Goal: Transaction & Acquisition: Purchase product/service

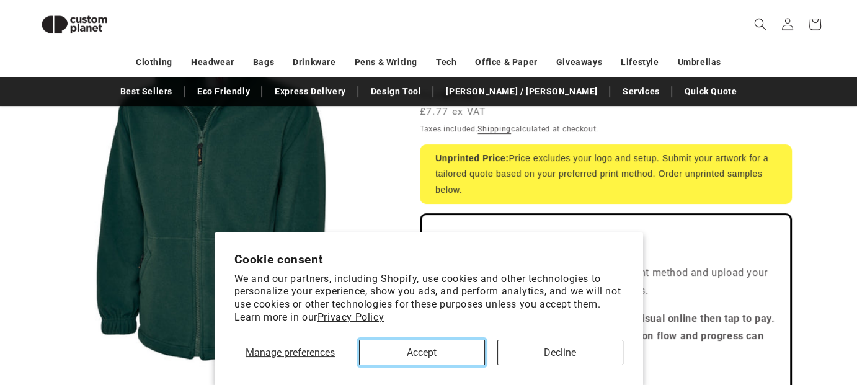
click at [426, 356] on button "Accept" at bounding box center [422, 352] width 126 height 25
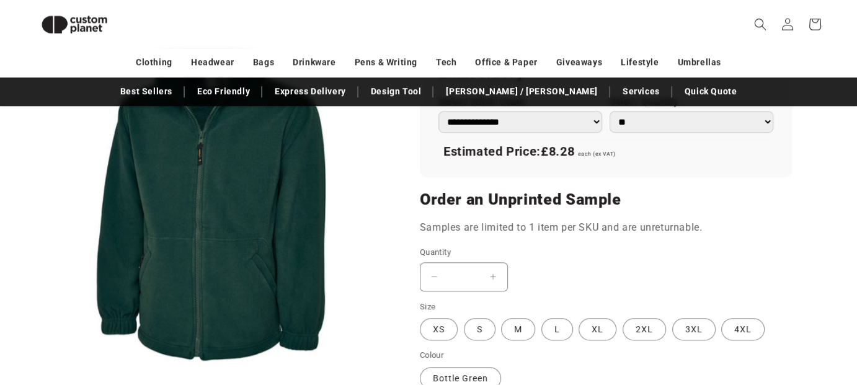
scroll to position [976, 0]
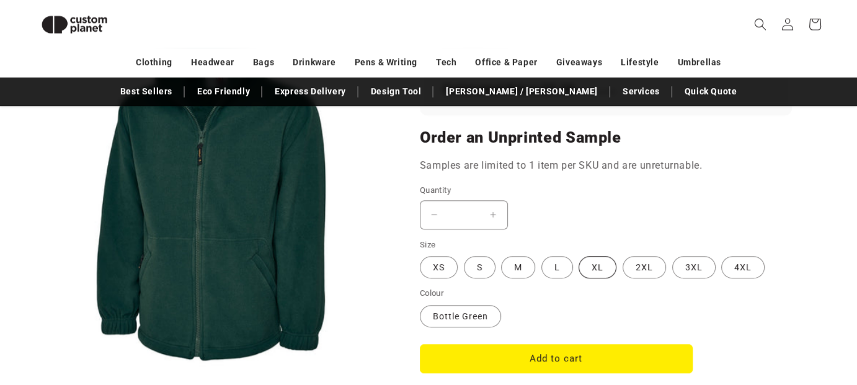
click at [592, 267] on label "XL Variant sold out or unavailable" at bounding box center [598, 267] width 38 height 22
click at [554, 267] on label "L Variant sold out or unavailable" at bounding box center [557, 267] width 32 height 22
click at [600, 267] on label "XL Variant sold out or unavailable" at bounding box center [598, 267] width 38 height 22
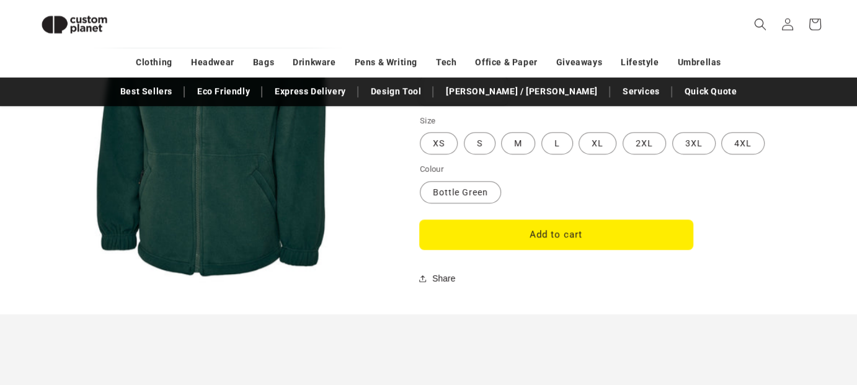
click at [554, 234] on button "Add to cart" at bounding box center [556, 234] width 273 height 29
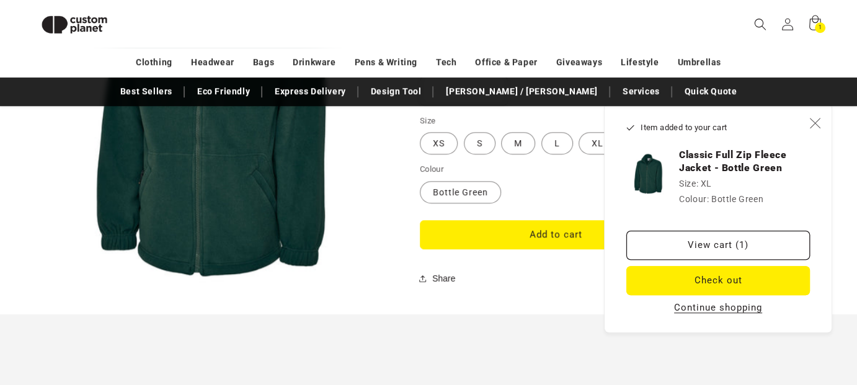
click at [818, 128] on icon "Close" at bounding box center [814, 122] width 11 height 11
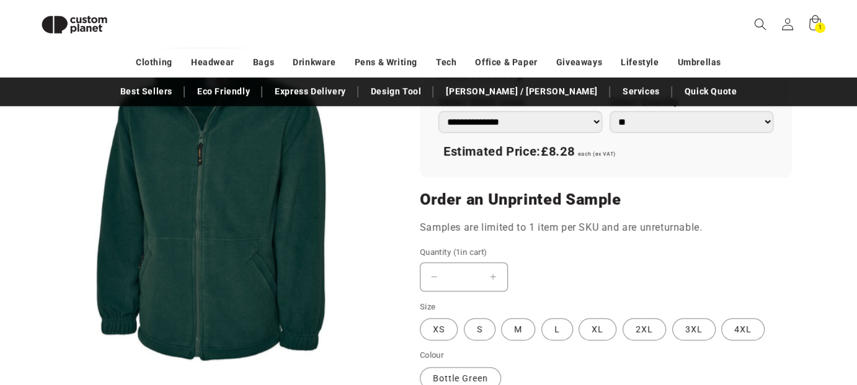
scroll to position [852, 0]
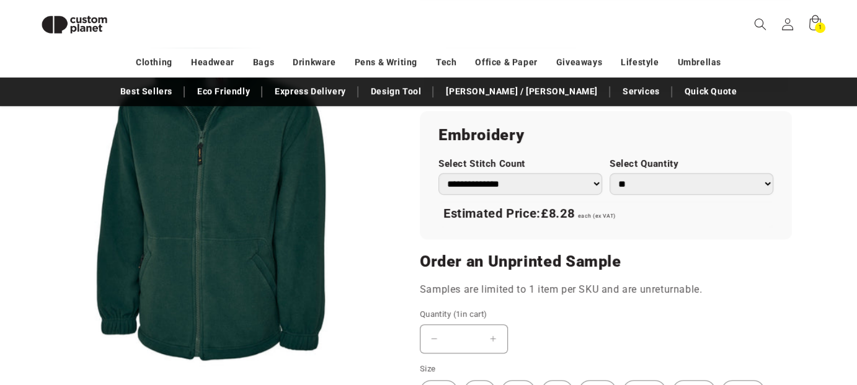
click at [766, 184] on select "** ** *** *** *** **** **** ****" at bounding box center [692, 184] width 164 height 22
select select "**"
click at [610, 173] on select "** ** *** *** *** **** **** ****" at bounding box center [692, 184] width 164 height 22
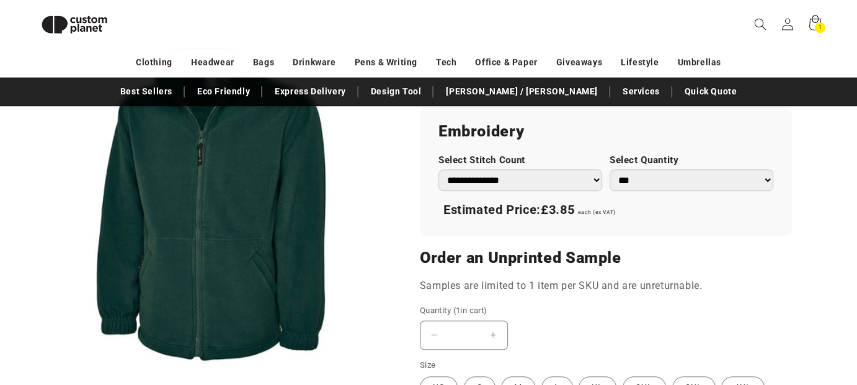
scroll to position [1038, 0]
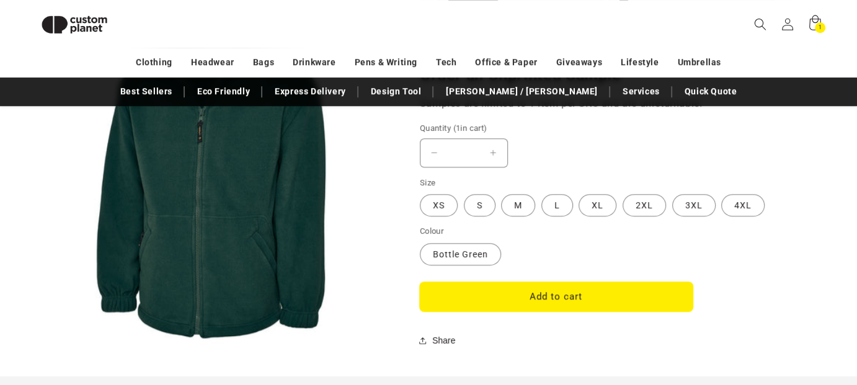
click at [542, 295] on button "Add to cart" at bounding box center [556, 296] width 273 height 29
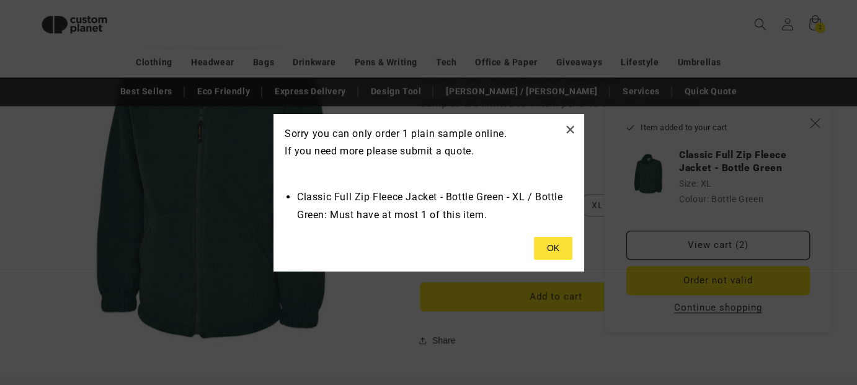
click at [546, 250] on button at bounding box center [553, 249] width 38 height 24
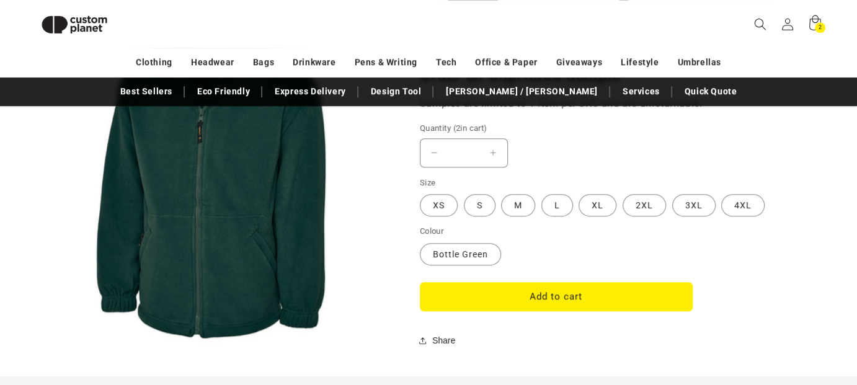
click at [463, 151] on input "*" at bounding box center [463, 152] width 31 height 29
click at [420, 282] on button "Add to cart" at bounding box center [556, 296] width 273 height 29
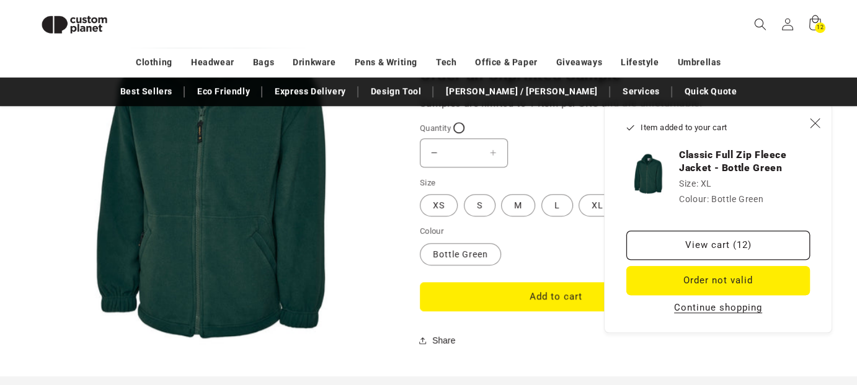
type input "*"
click at [688, 247] on link "View cart (12)" at bounding box center [718, 245] width 184 height 29
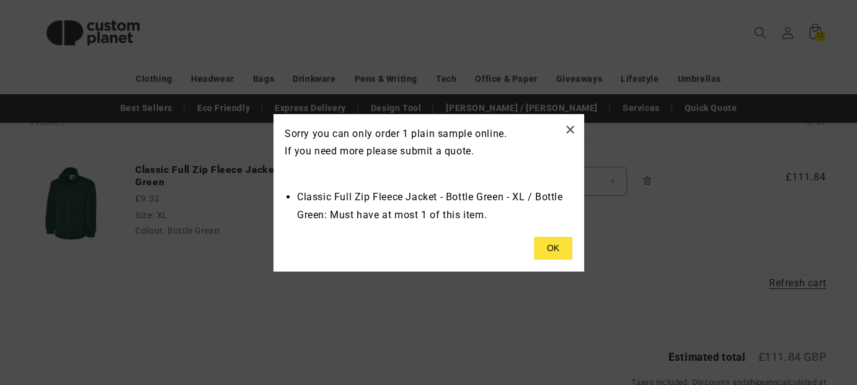
click at [561, 251] on button at bounding box center [553, 249] width 38 height 24
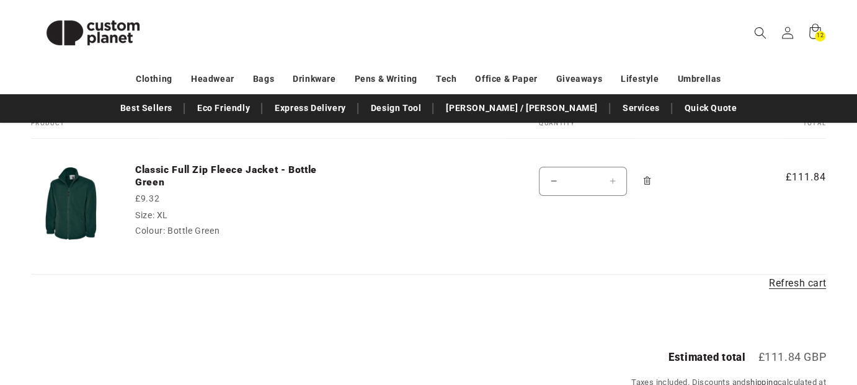
click at [556, 184] on button "Decrease quantity for Classic Full Zip Fleece Jacket - Bottle Green" at bounding box center [554, 181] width 28 height 29
type input "*"
click at [592, 176] on input "*" at bounding box center [583, 181] width 31 height 29
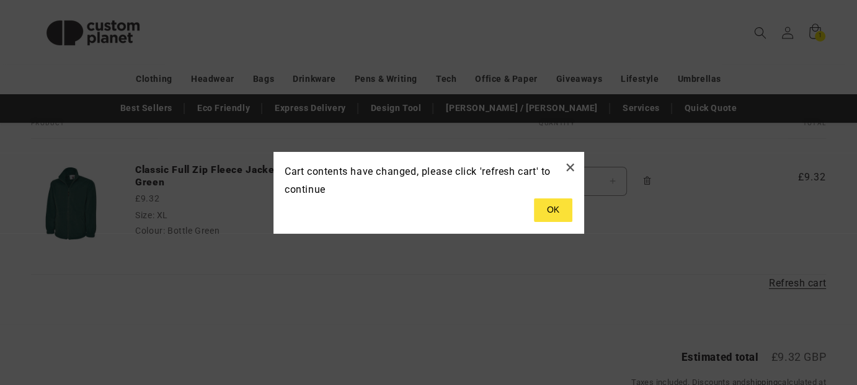
click at [408, 213] on div at bounding box center [429, 210] width 288 height 24
click at [556, 210] on button at bounding box center [553, 210] width 38 height 24
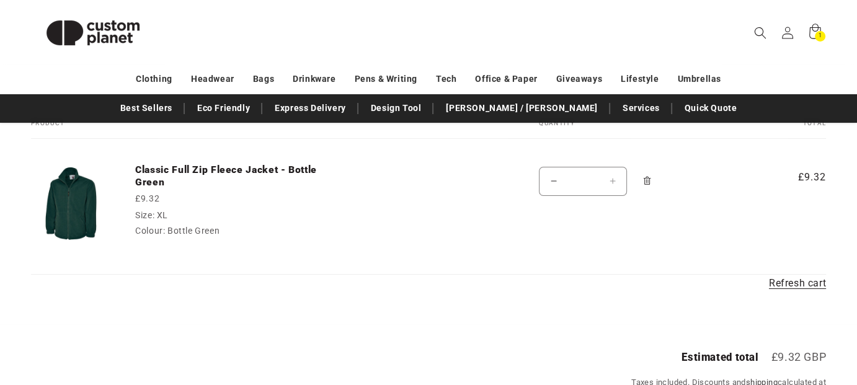
click at [588, 180] on input "*" at bounding box center [583, 181] width 31 height 29
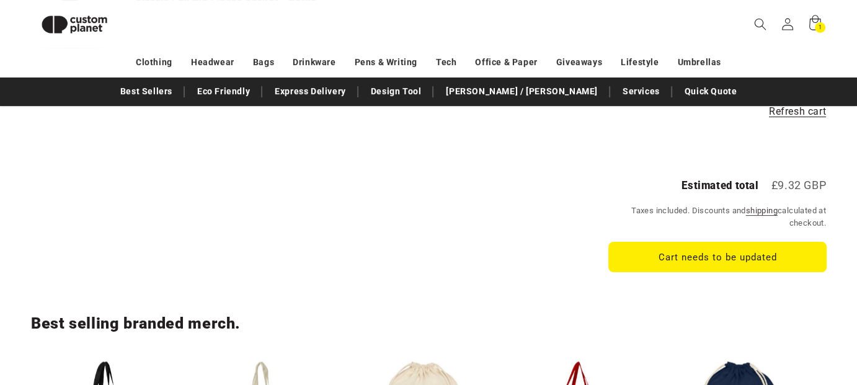
scroll to position [294, 0]
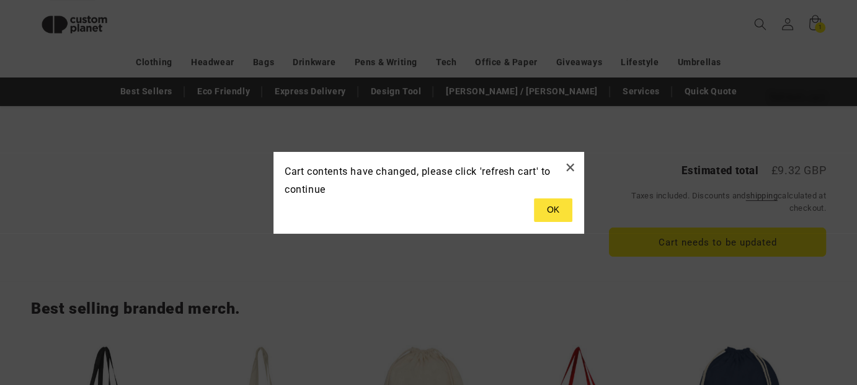
click at [724, 243] on body "Skip to content Facebook Instagram YouTube TikTok X (Twitter) Pinterest Looking…" at bounding box center [428, 390] width 857 height 1368
type input "*"
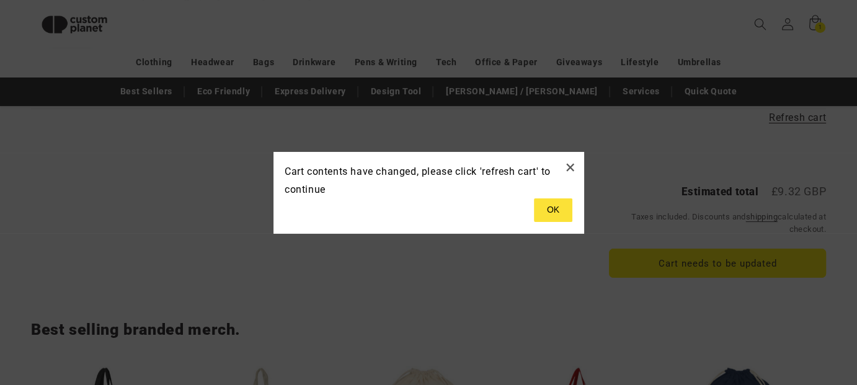
click at [550, 213] on button at bounding box center [553, 210] width 38 height 24
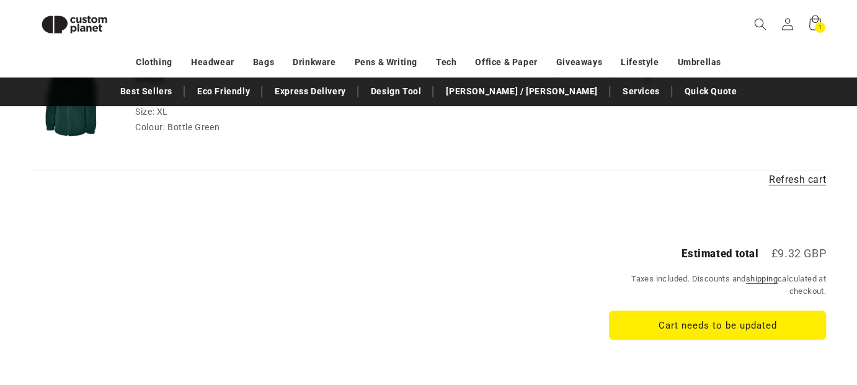
scroll to position [0, 0]
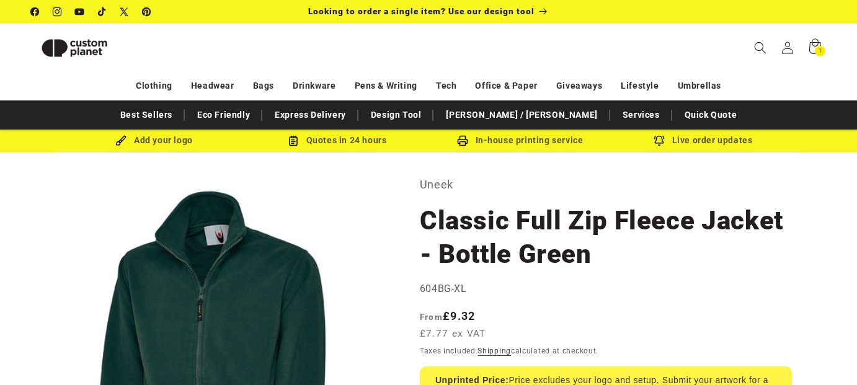
select select "**"
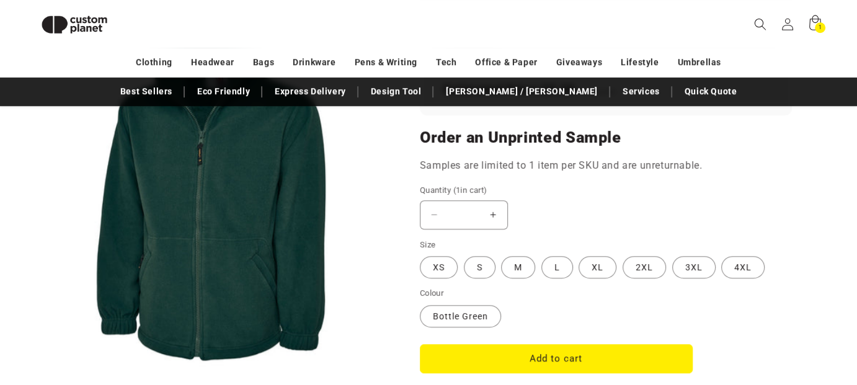
scroll to position [976, 0]
click at [471, 211] on input "*" at bounding box center [463, 214] width 31 height 29
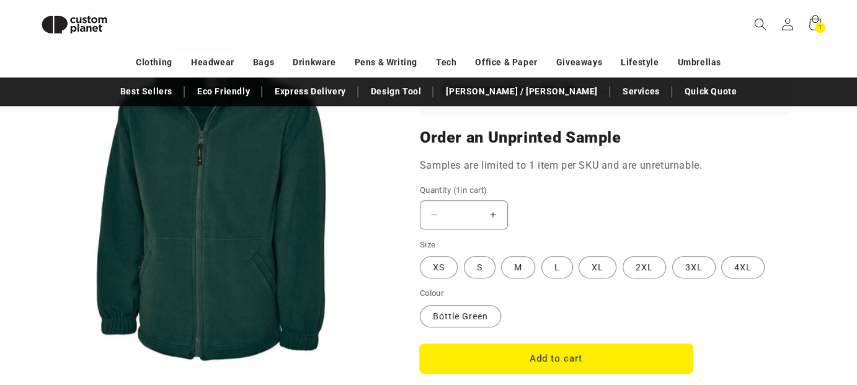
click at [563, 356] on button "Add to cart" at bounding box center [556, 358] width 273 height 29
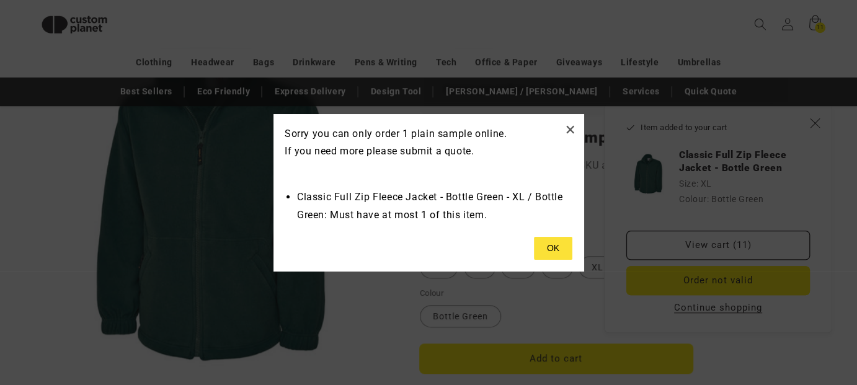
type input "*"
click at [564, 253] on button at bounding box center [553, 249] width 38 height 24
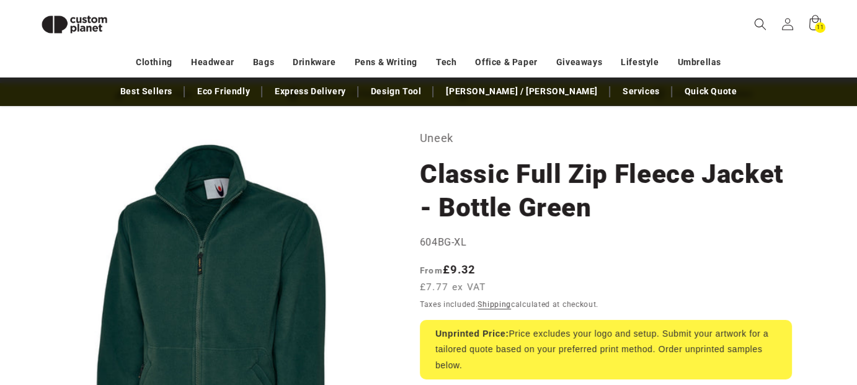
scroll to position [0, 0]
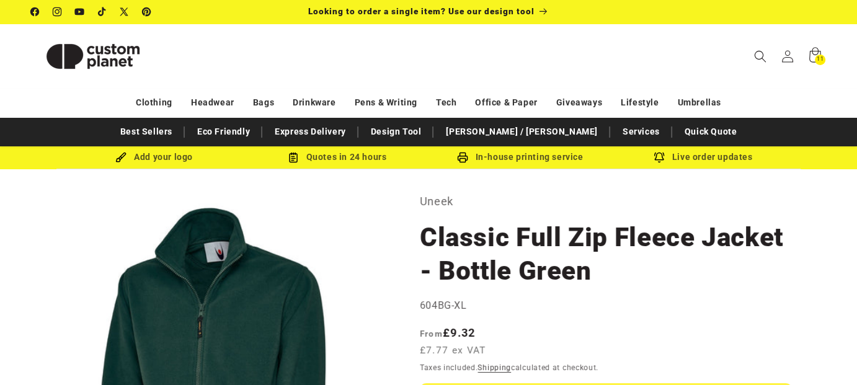
drag, startPoint x: 148, startPoint y: 162, endPoint x: 140, endPoint y: 156, distance: 10.3
click at [147, 161] on div "Add your logo" at bounding box center [154, 157] width 183 height 16
click at [119, 154] on img at bounding box center [120, 157] width 11 height 11
click at [679, 131] on link "Quick Quote" at bounding box center [711, 132] width 65 height 22
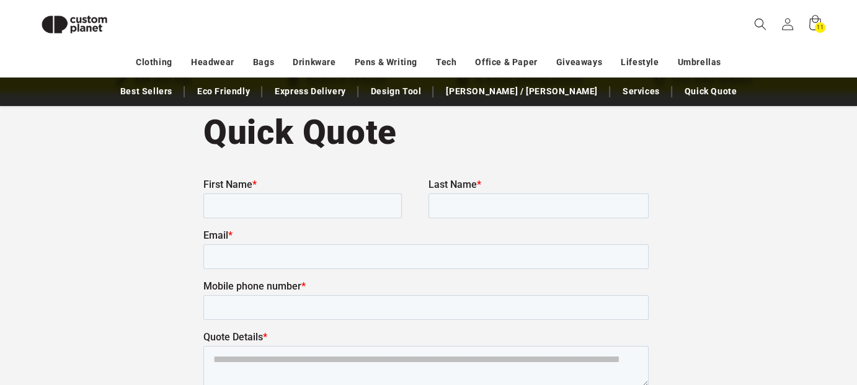
scroll to position [45, 0]
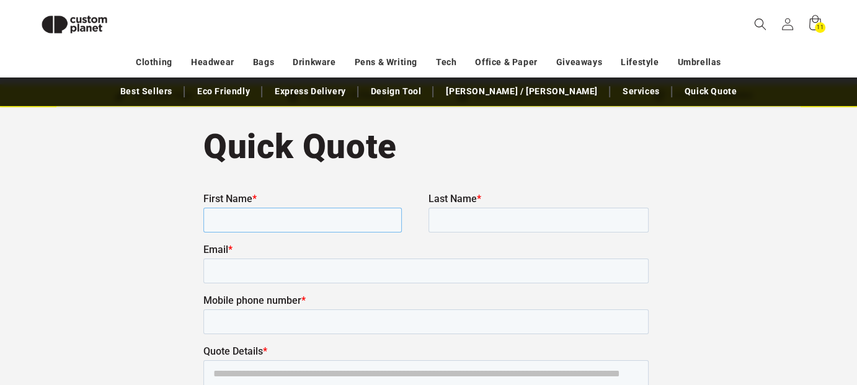
click at [251, 221] on input "First Name *" at bounding box center [302, 219] width 198 height 25
type input "***"
click at [460, 220] on input "Last Name *" at bounding box center [539, 219] width 220 height 25
type input "*"
type input "******"
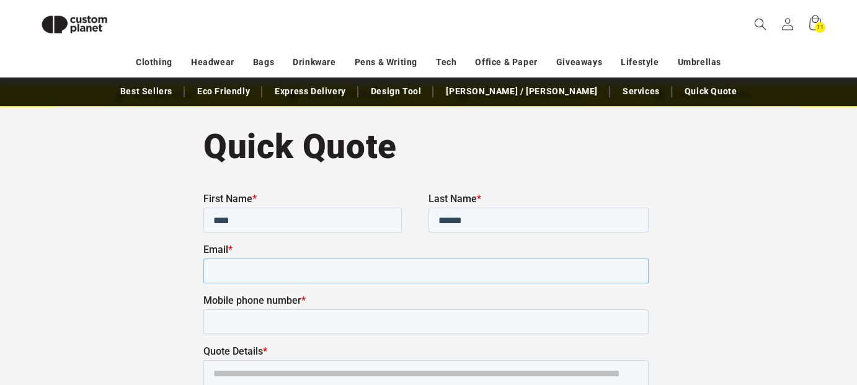
click at [376, 265] on input "Email *" at bounding box center [425, 270] width 445 height 25
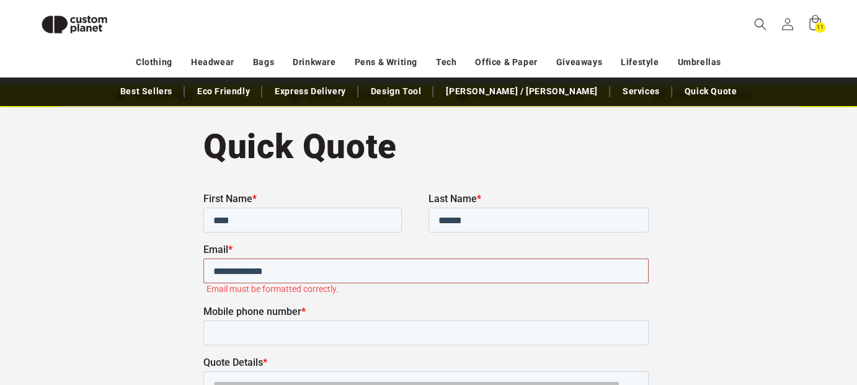
type input "**********"
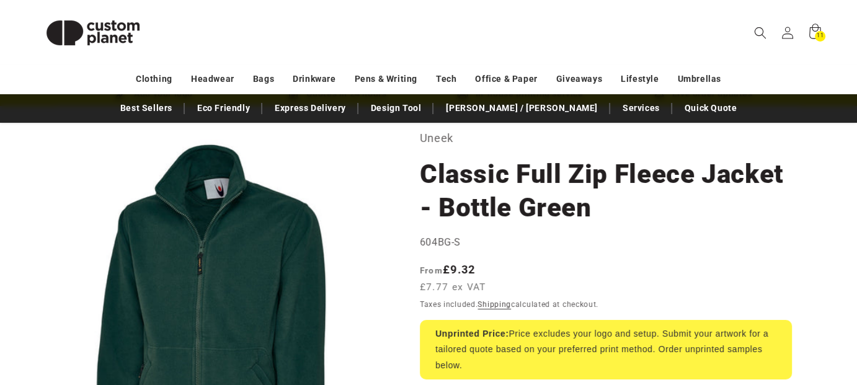
scroll to position [124, 0]
